Goal: Find specific page/section

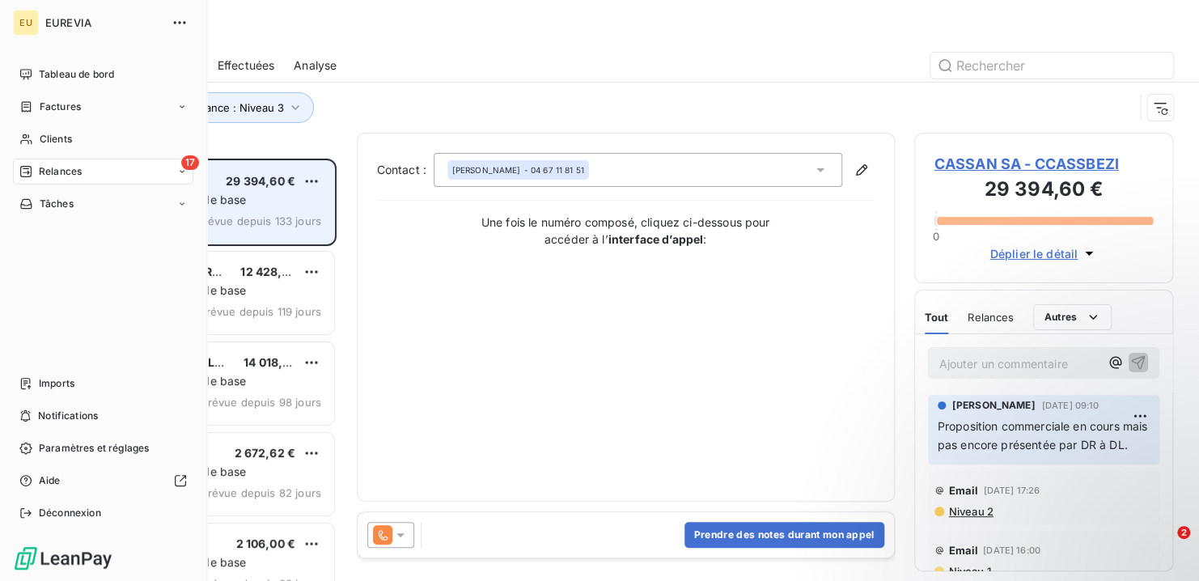
scroll to position [410, 246]
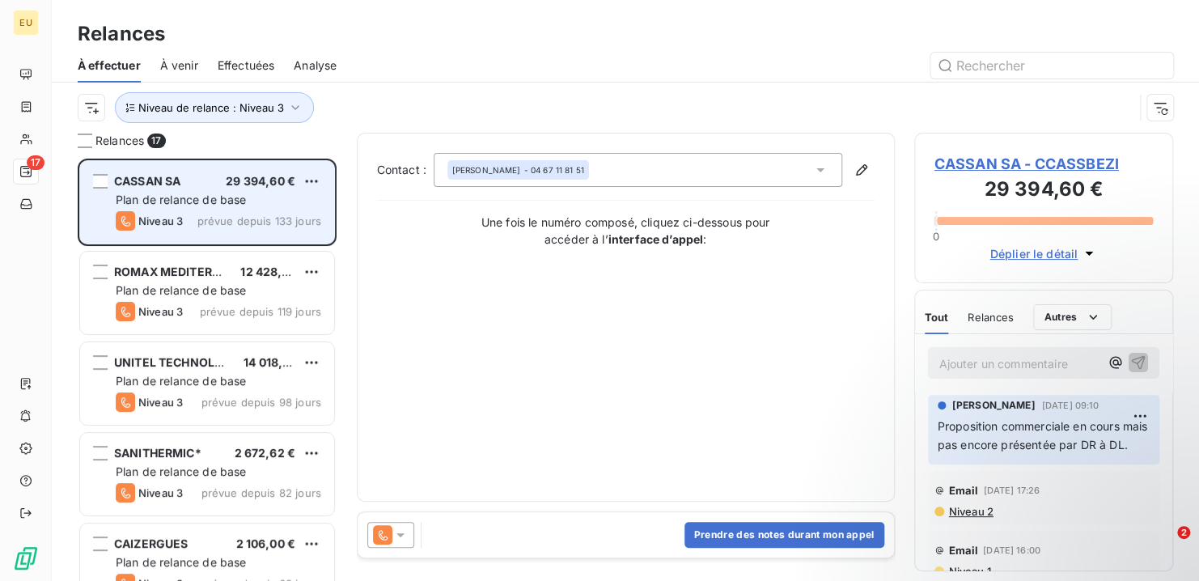
click at [235, 209] on div "CASSAN SA 29 394,60 € Plan de relance de base Niveau 3 prévue depuis 133 jours" at bounding box center [207, 202] width 254 height 83
drag, startPoint x: 235, startPoint y: 209, endPoint x: 156, endPoint y: 180, distance: 83.5
click at [156, 180] on span "CASSAN SA" at bounding box center [147, 181] width 66 height 14
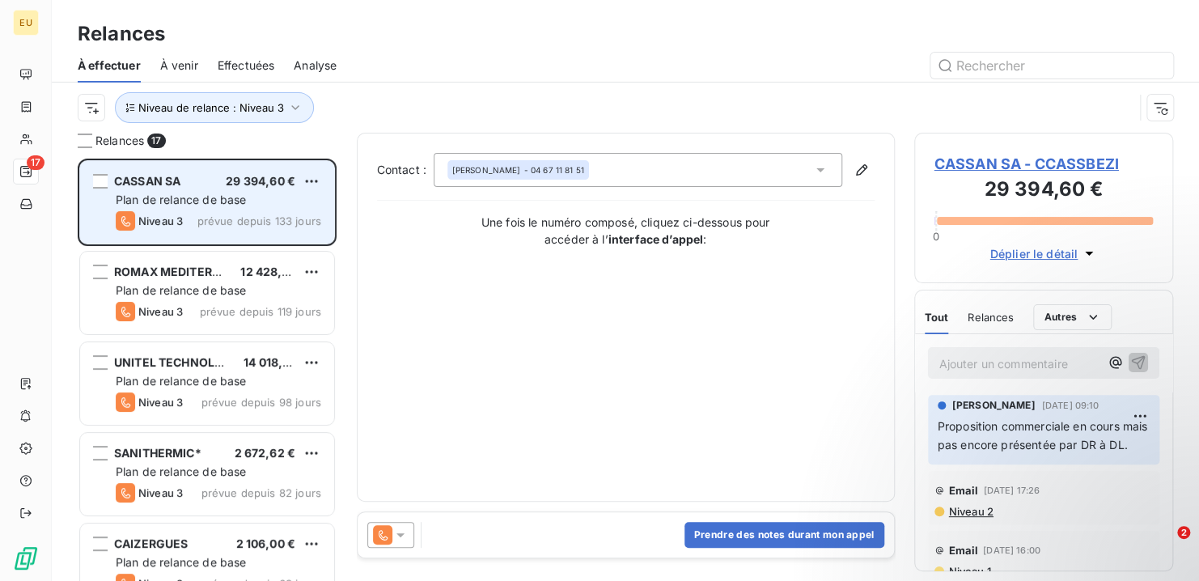
click at [156, 180] on span "CASSAN SA" at bounding box center [147, 181] width 66 height 14
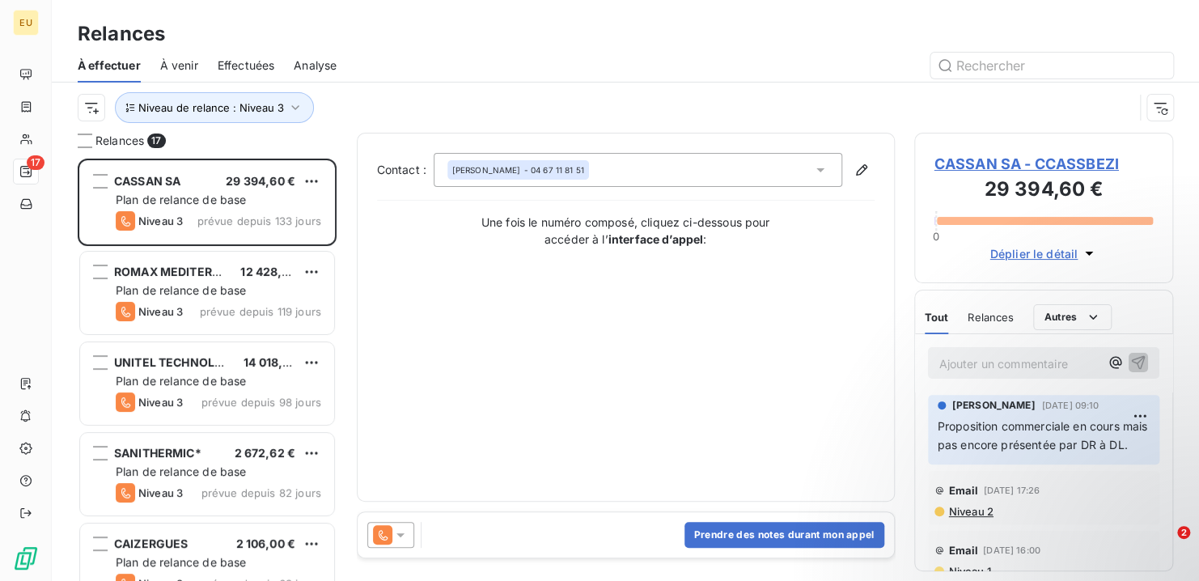
click at [997, 159] on span "CASSAN SA - CCASSBEZI" at bounding box center [1044, 164] width 219 height 22
